Goal: Task Accomplishment & Management: Manage account settings

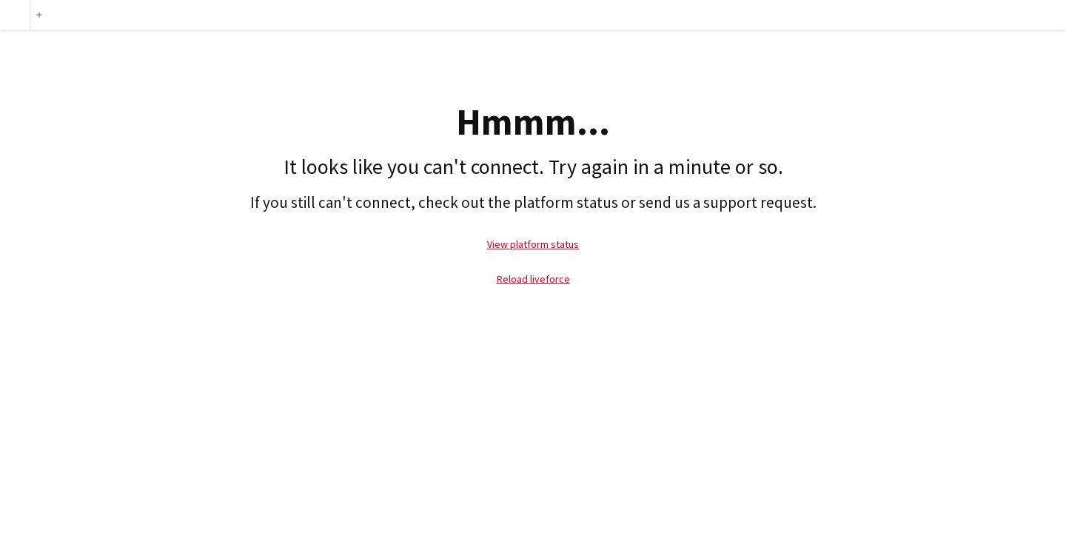
click at [549, 271] on p "Reload liveforce" at bounding box center [532, 279] width 1051 height 34
click at [547, 276] on link "Reload liveforce" at bounding box center [533, 278] width 73 height 13
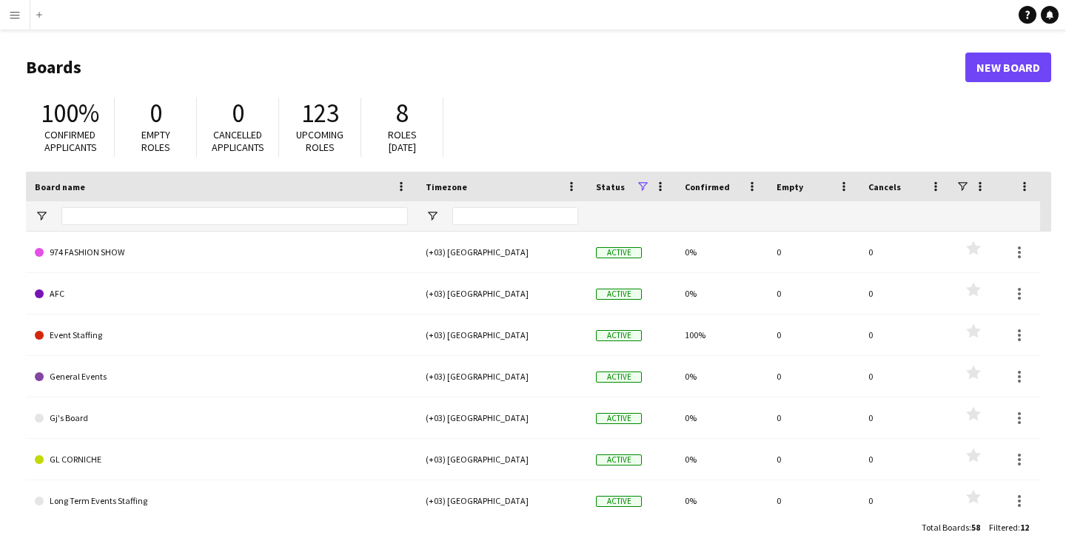
click at [20, 14] on app-icon "Menu" at bounding box center [15, 15] width 12 height 12
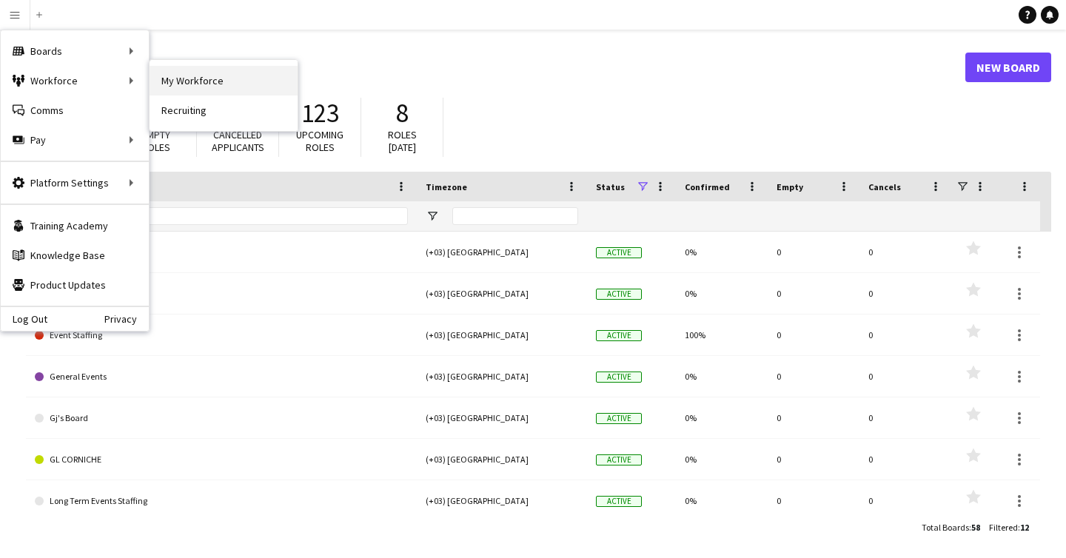
click at [222, 76] on link "My Workforce" at bounding box center [224, 81] width 148 height 30
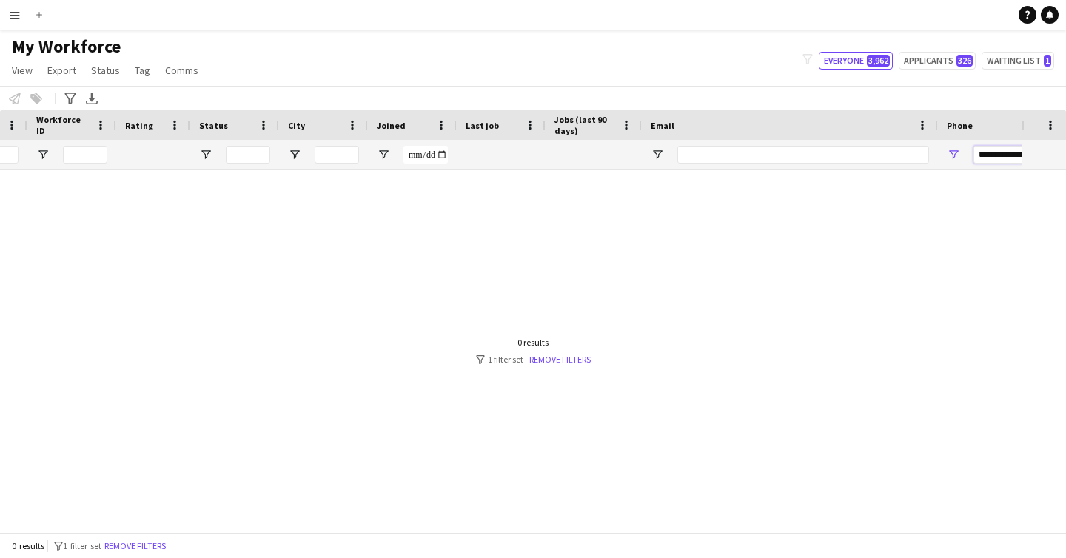
click at [1013, 155] on input "**********" at bounding box center [1046, 155] width 145 height 18
paste input "Phone Filter Input"
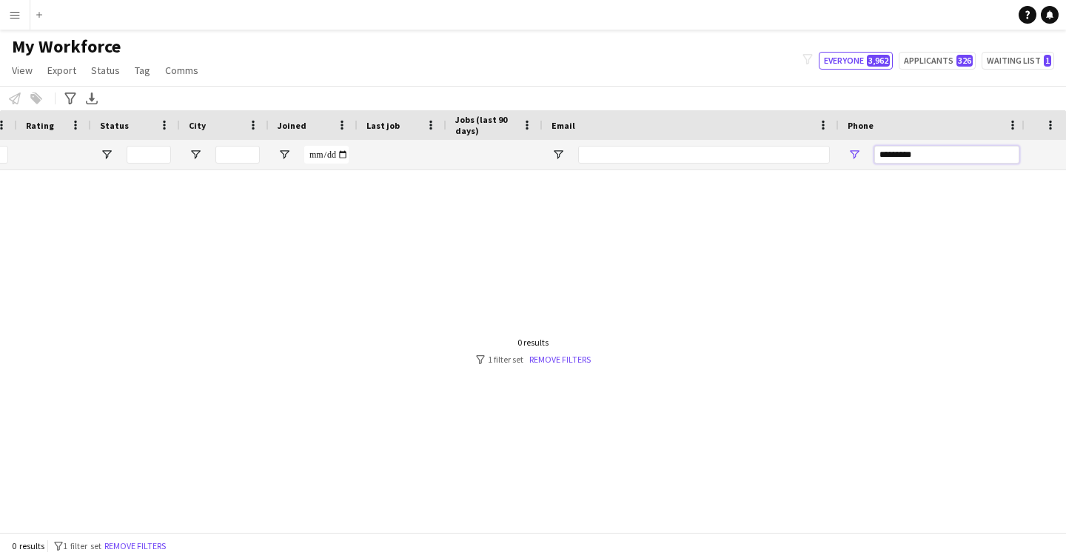
scroll to position [0, 339]
click at [971, 151] on input "********" at bounding box center [938, 155] width 145 height 18
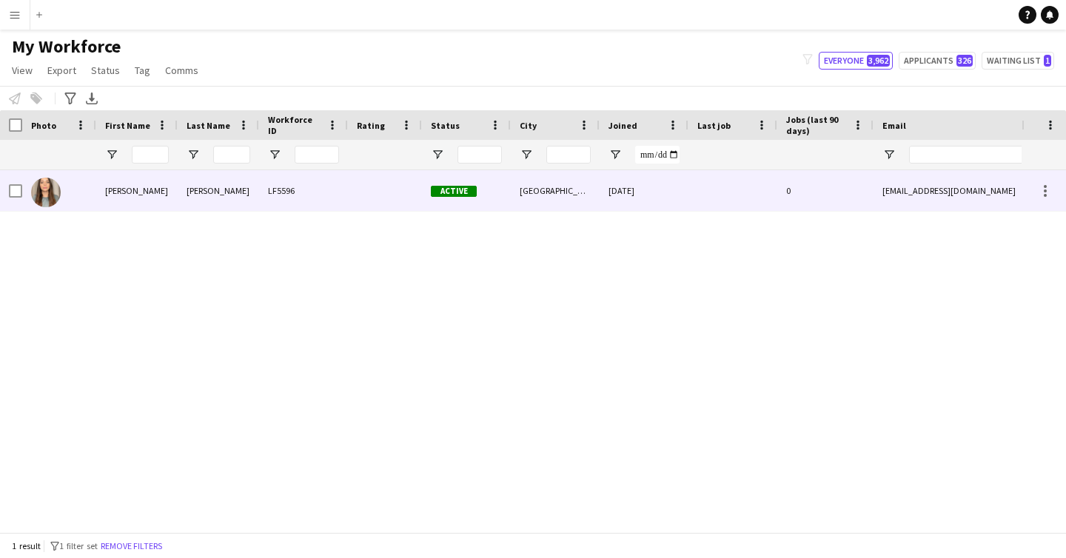
type input "********"
click at [453, 182] on div "Active" at bounding box center [466, 190] width 89 height 41
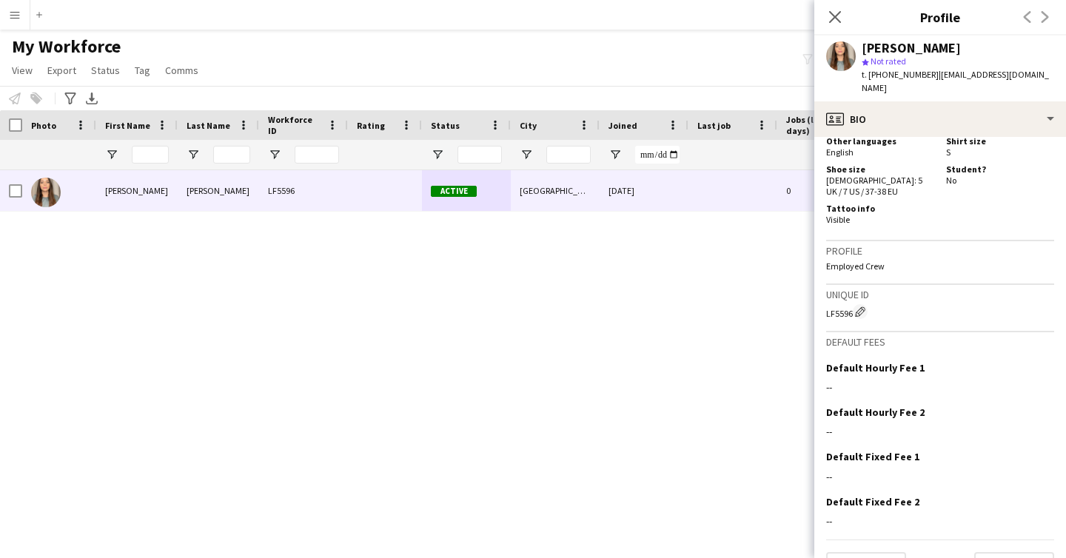
drag, startPoint x: 825, startPoint y: 278, endPoint x: 851, endPoint y: 278, distance: 25.2
click at [851, 304] on div "LF5596 Edit crew unique ID" at bounding box center [940, 311] width 228 height 15
copy div "LF5596"
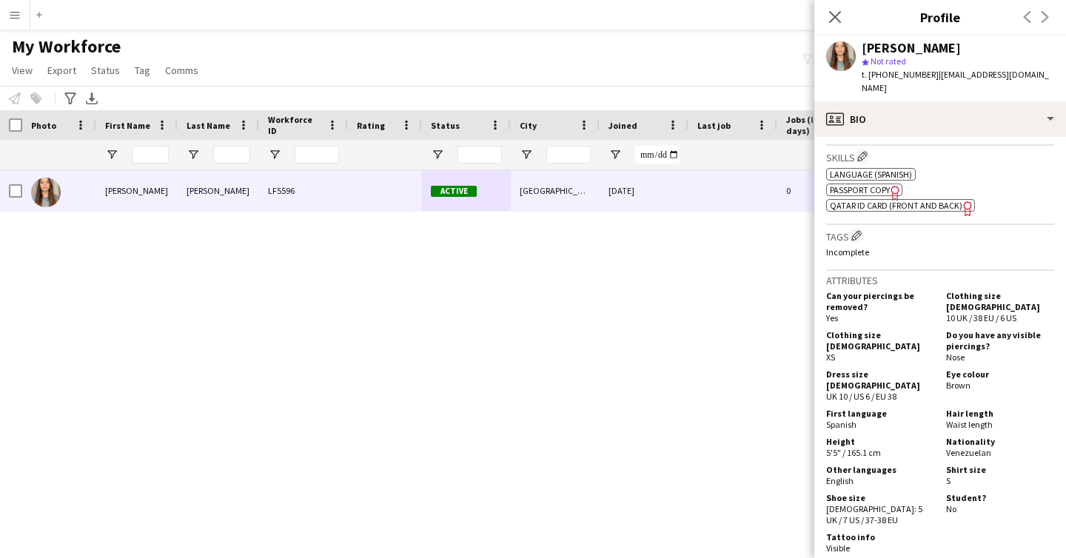
scroll to position [528, 0]
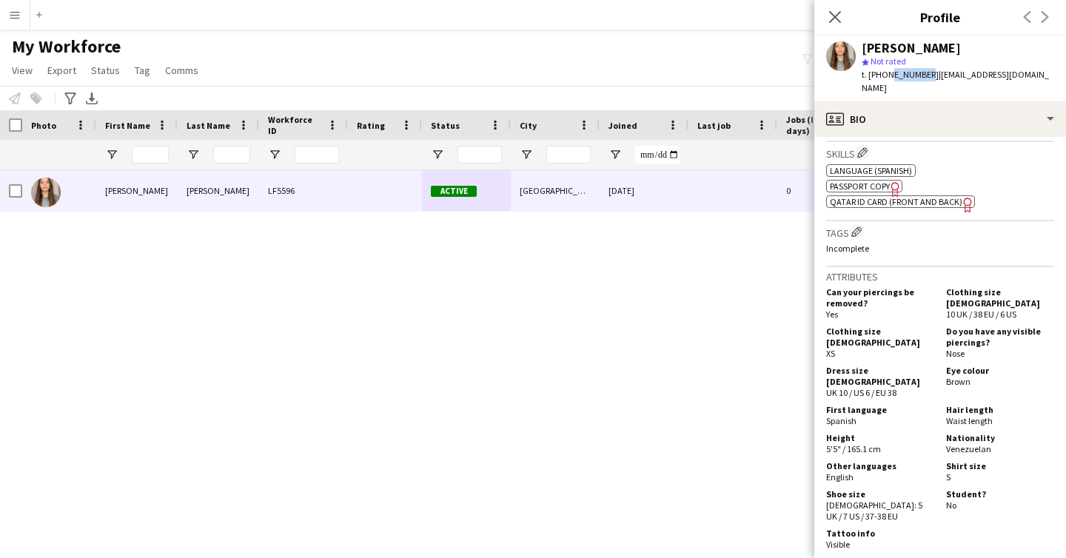
drag, startPoint x: 887, startPoint y: 72, endPoint x: 920, endPoint y: 70, distance: 33.3
click at [920, 70] on span "t. [PHONE_NUMBER]" at bounding box center [900, 74] width 77 height 11
copy span "55222619"
click at [914, 196] on span "Qatar ID card (front and back)" at bounding box center [896, 201] width 133 height 11
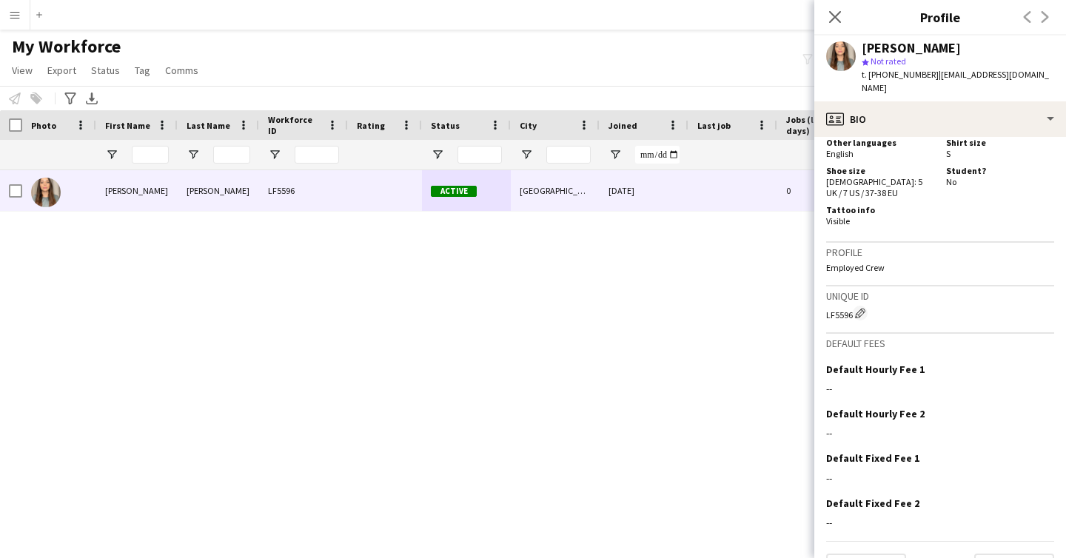
scroll to position [853, 0]
click at [991, 552] on button "Next" at bounding box center [1014, 567] width 80 height 30
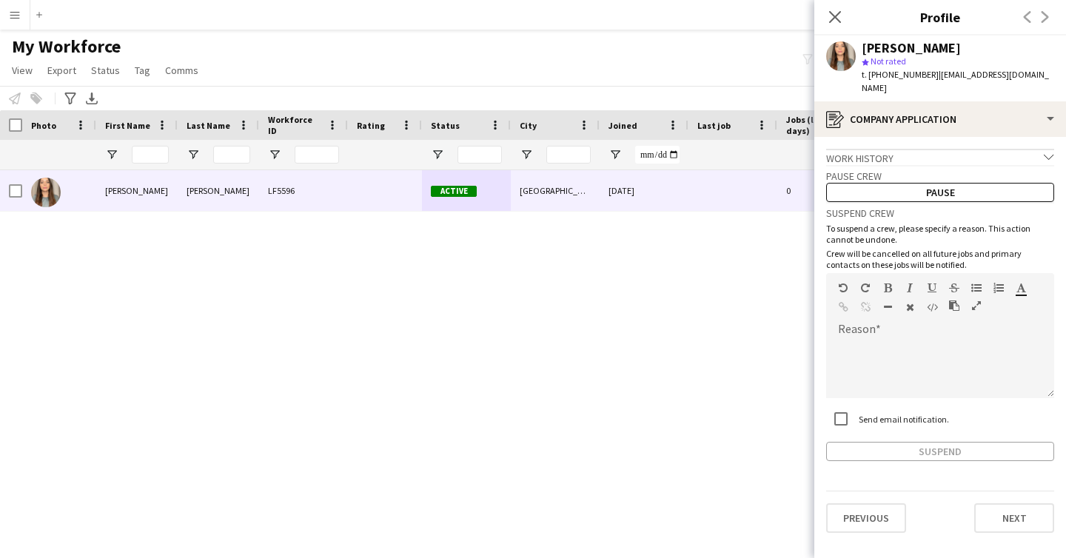
click at [992, 526] on app-crew-profile-application "Work history chevron-down Incomplete Pause crew Pause Suspend crew To suspend a…" at bounding box center [940, 347] width 252 height 421
click at [1007, 503] on button "Next" at bounding box center [1014, 518] width 80 height 30
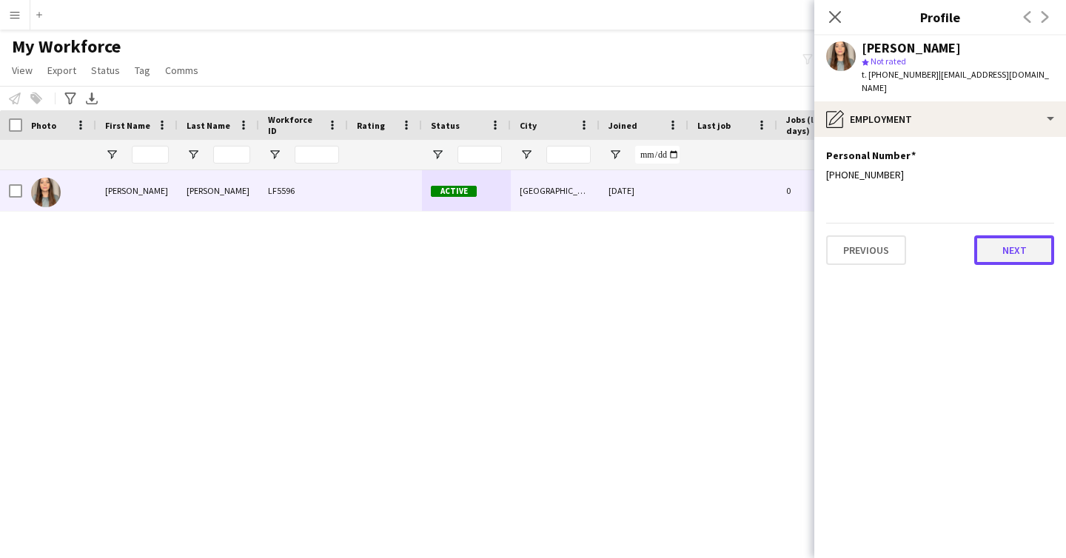
click at [998, 235] on button "Next" at bounding box center [1014, 250] width 80 height 30
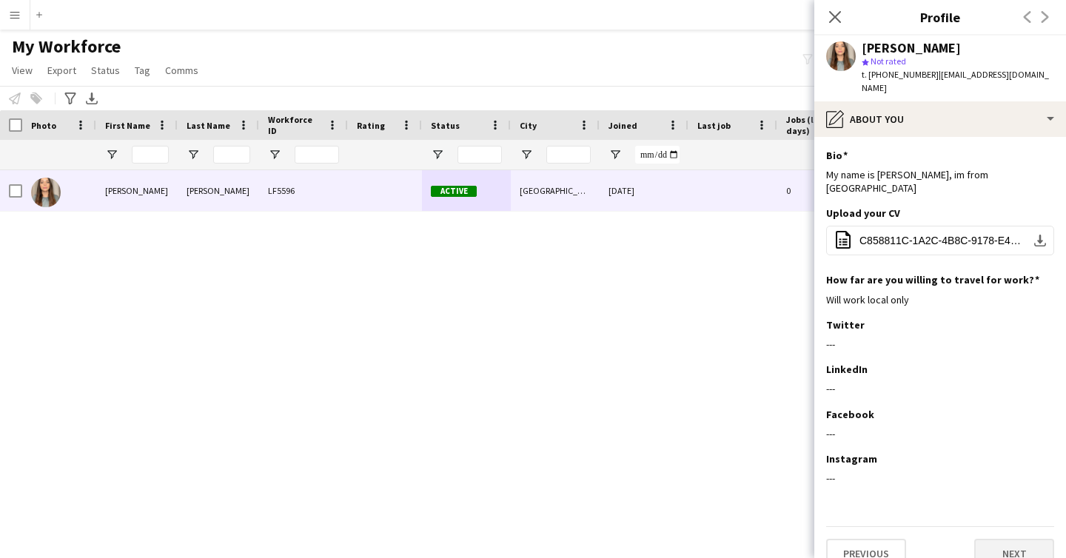
click at [998, 233] on div "Upload your CV Edit this field office-file-sheet C858811C-1A2C-4B8C-9178-E4E53F…" at bounding box center [940, 240] width 228 height 67
click at [1009, 539] on button "Next" at bounding box center [1014, 554] width 80 height 30
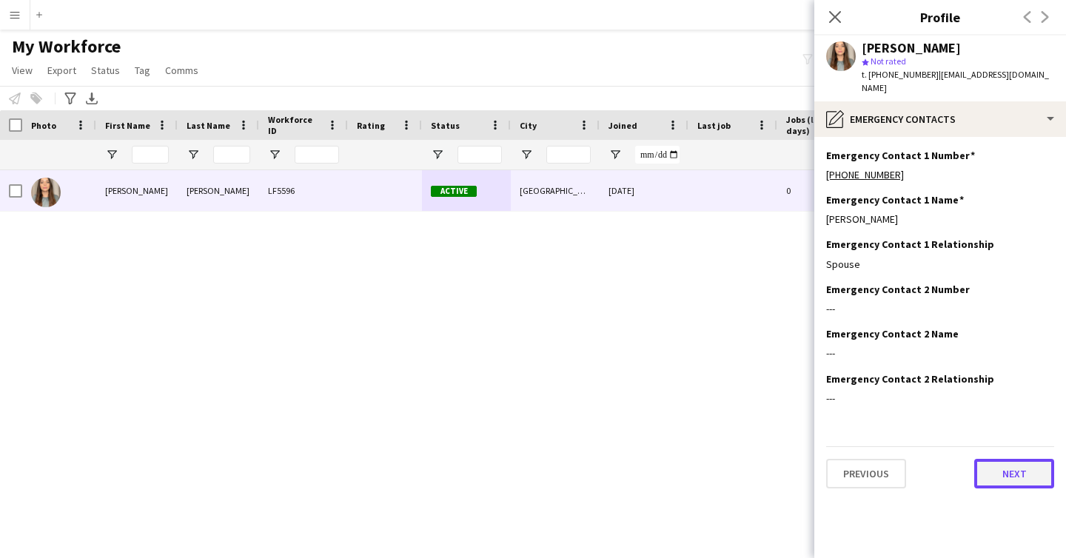
click at [1029, 459] on button "Next" at bounding box center [1014, 474] width 80 height 30
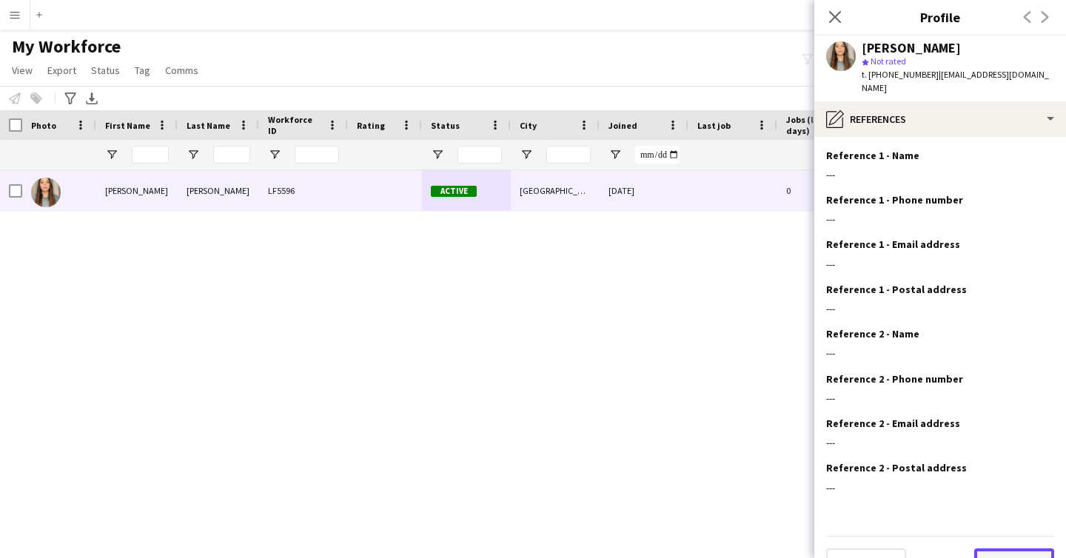
click at [991, 549] on button "Next" at bounding box center [1014, 564] width 80 height 30
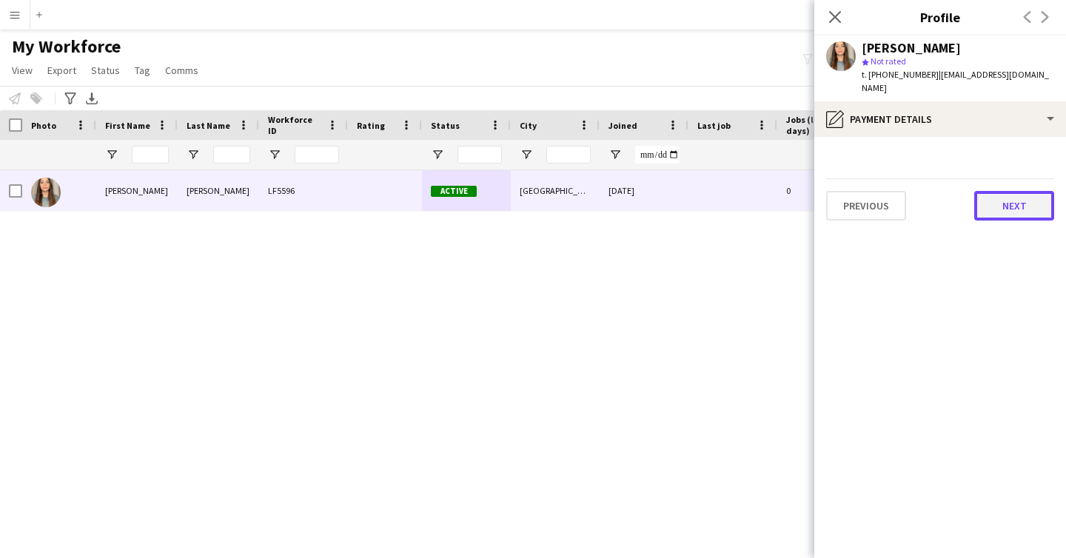
click at [999, 191] on button "Next" at bounding box center [1014, 206] width 80 height 30
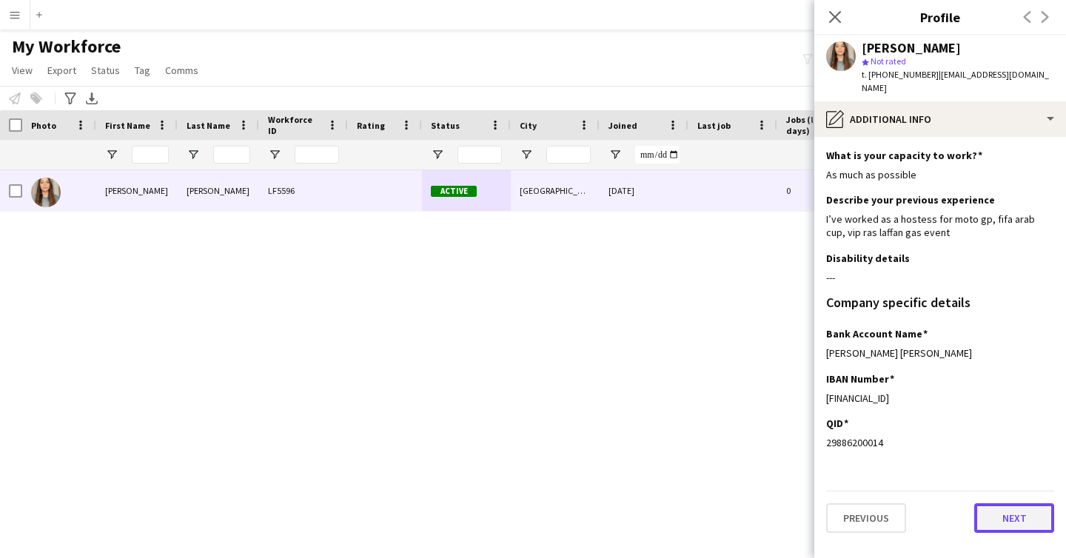
click at [994, 503] on button "Next" at bounding box center [1014, 518] width 80 height 30
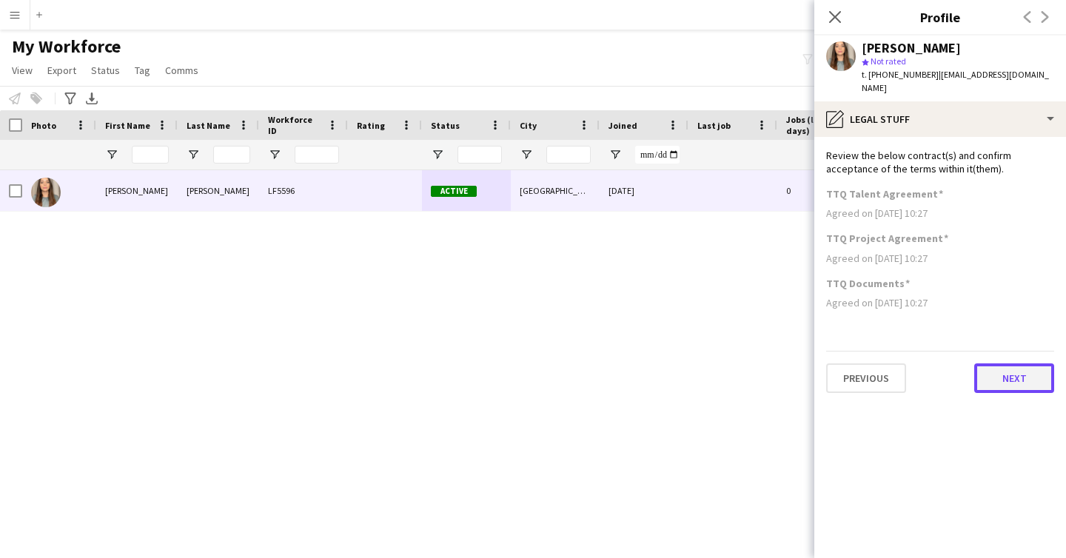
click at [1014, 364] on button "Next" at bounding box center [1014, 379] width 80 height 30
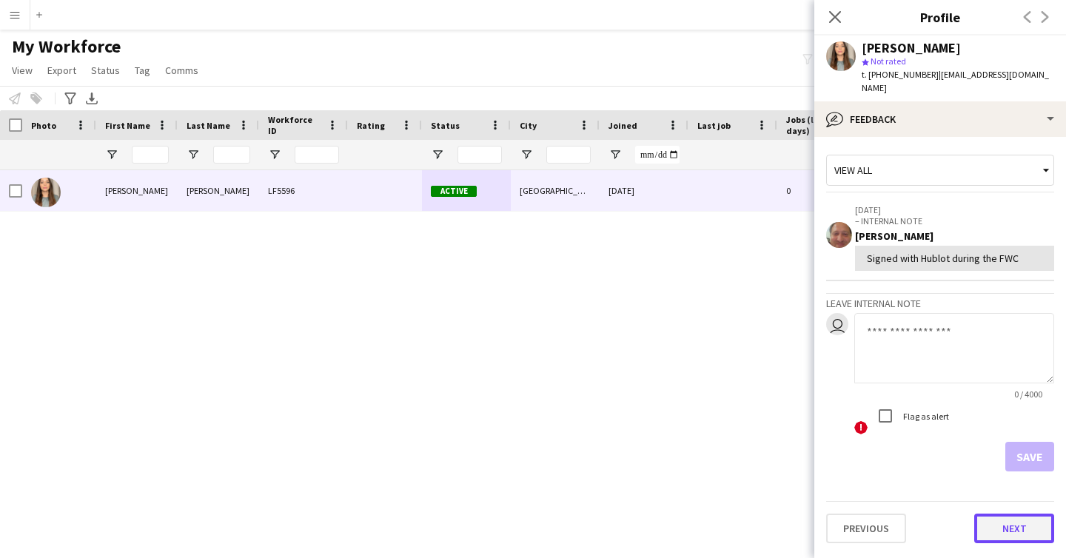
click at [1011, 515] on button "Next" at bounding box center [1014, 529] width 80 height 30
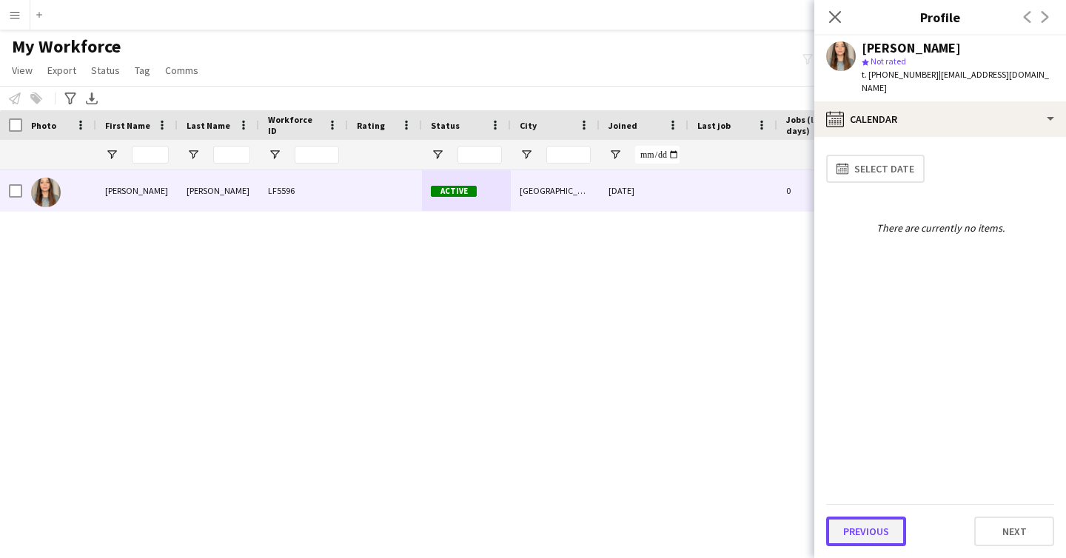
click at [851, 535] on button "Previous" at bounding box center [866, 532] width 80 height 30
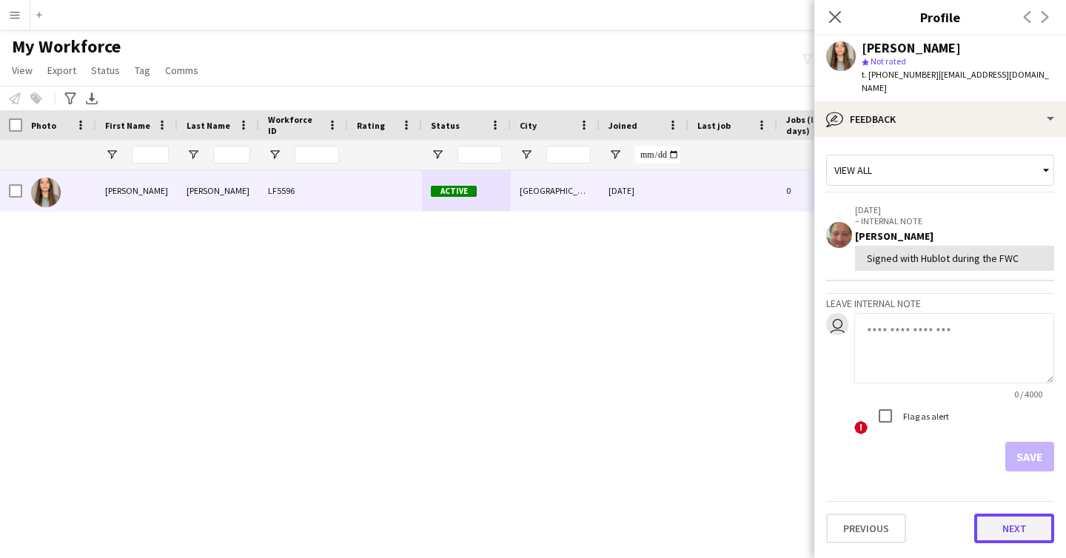
click at [1028, 514] on button "Next" at bounding box center [1014, 529] width 80 height 30
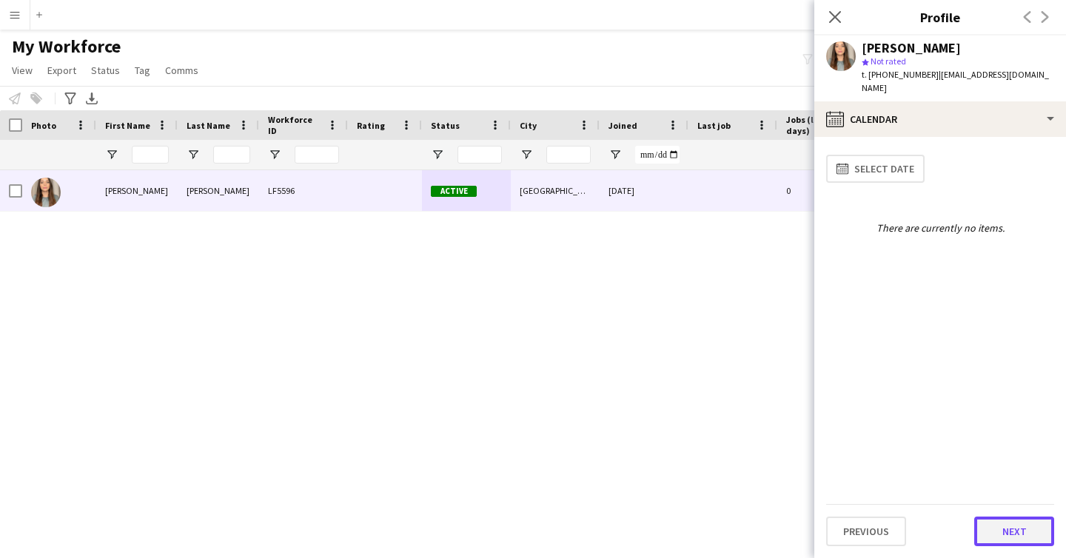
click at [1008, 532] on button "Next" at bounding box center [1014, 532] width 80 height 30
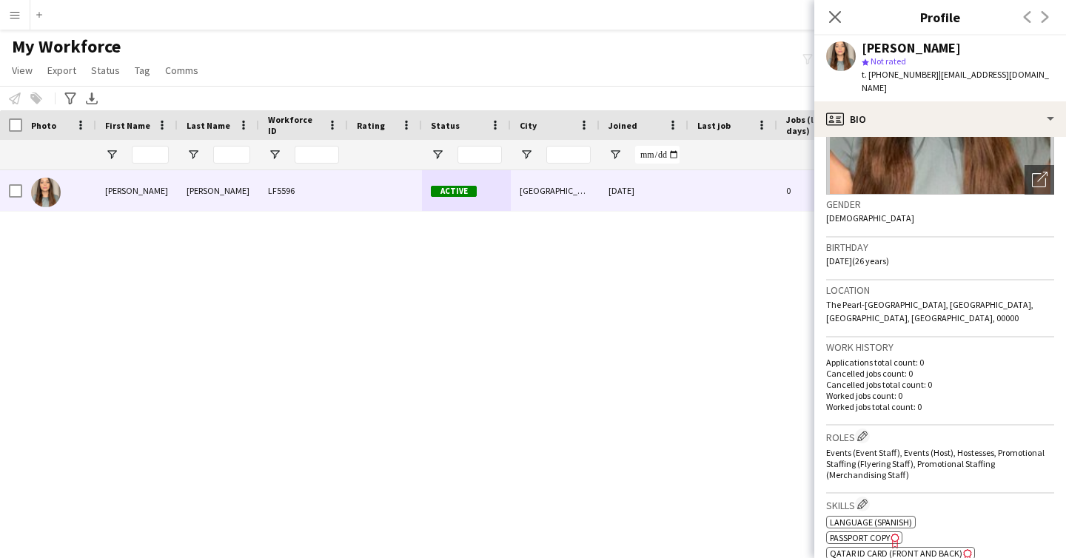
scroll to position [184, 0]
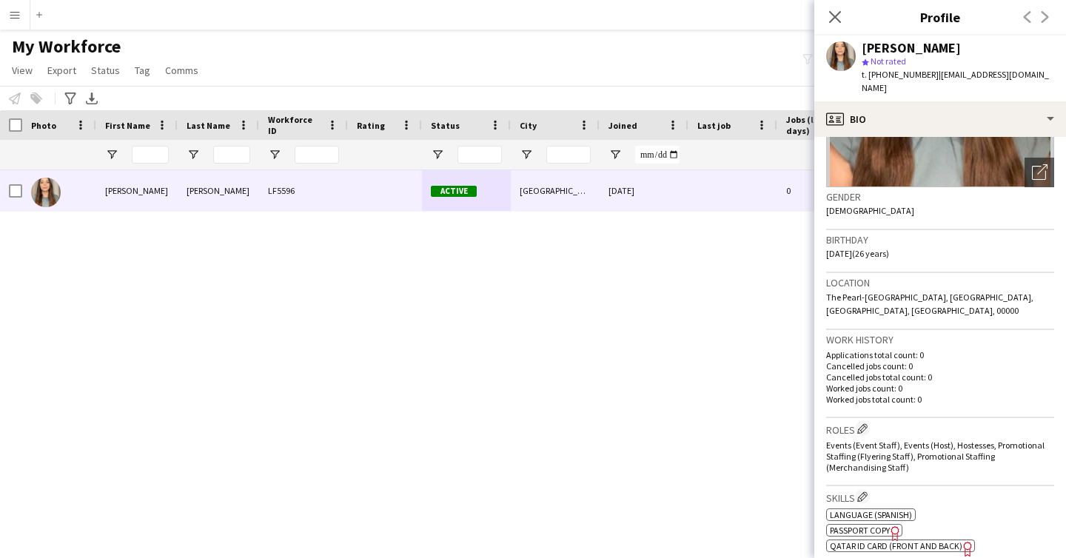
click at [961, 541] on icon "Freelancer has uploaded a photo validation of skill. Click to see" at bounding box center [968, 549] width 16 height 16
